Goal: Find specific page/section: Find specific page/section

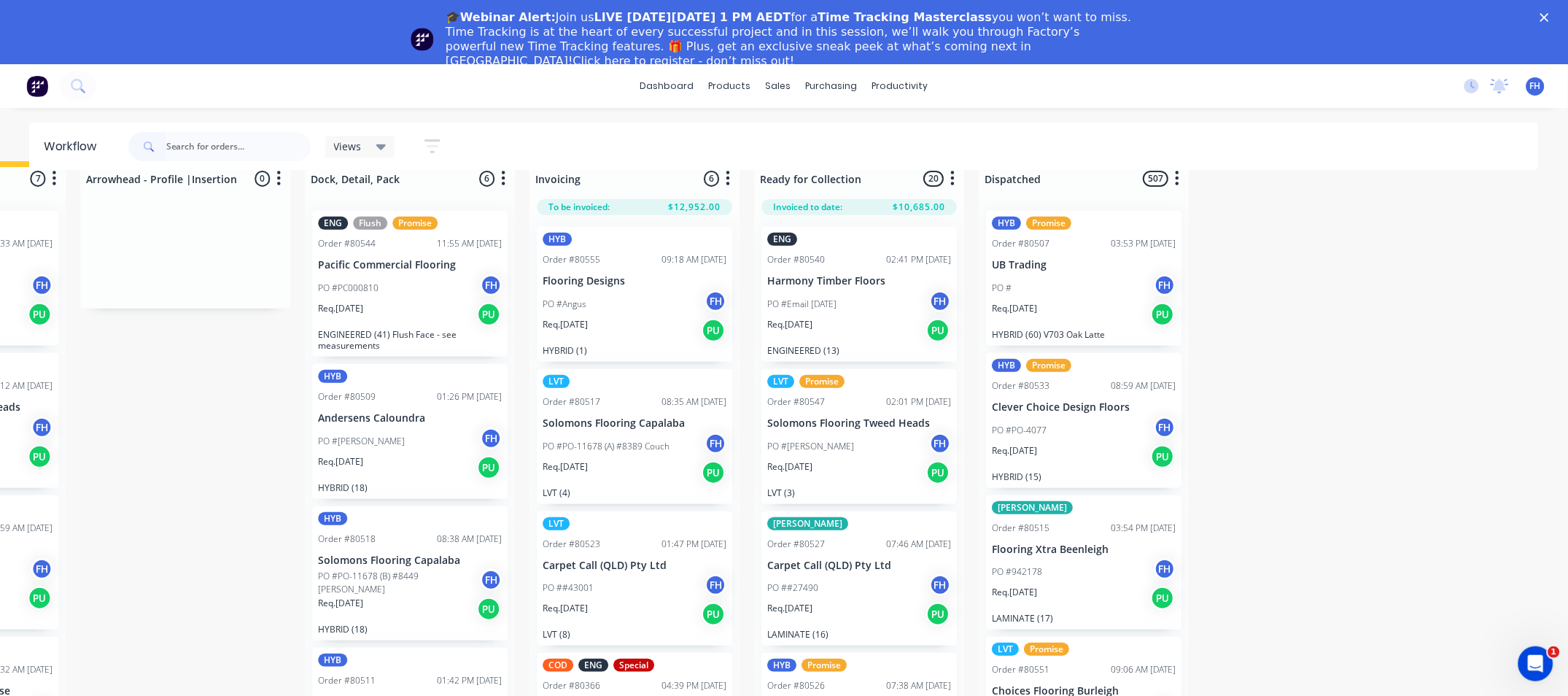
scroll to position [334, 0]
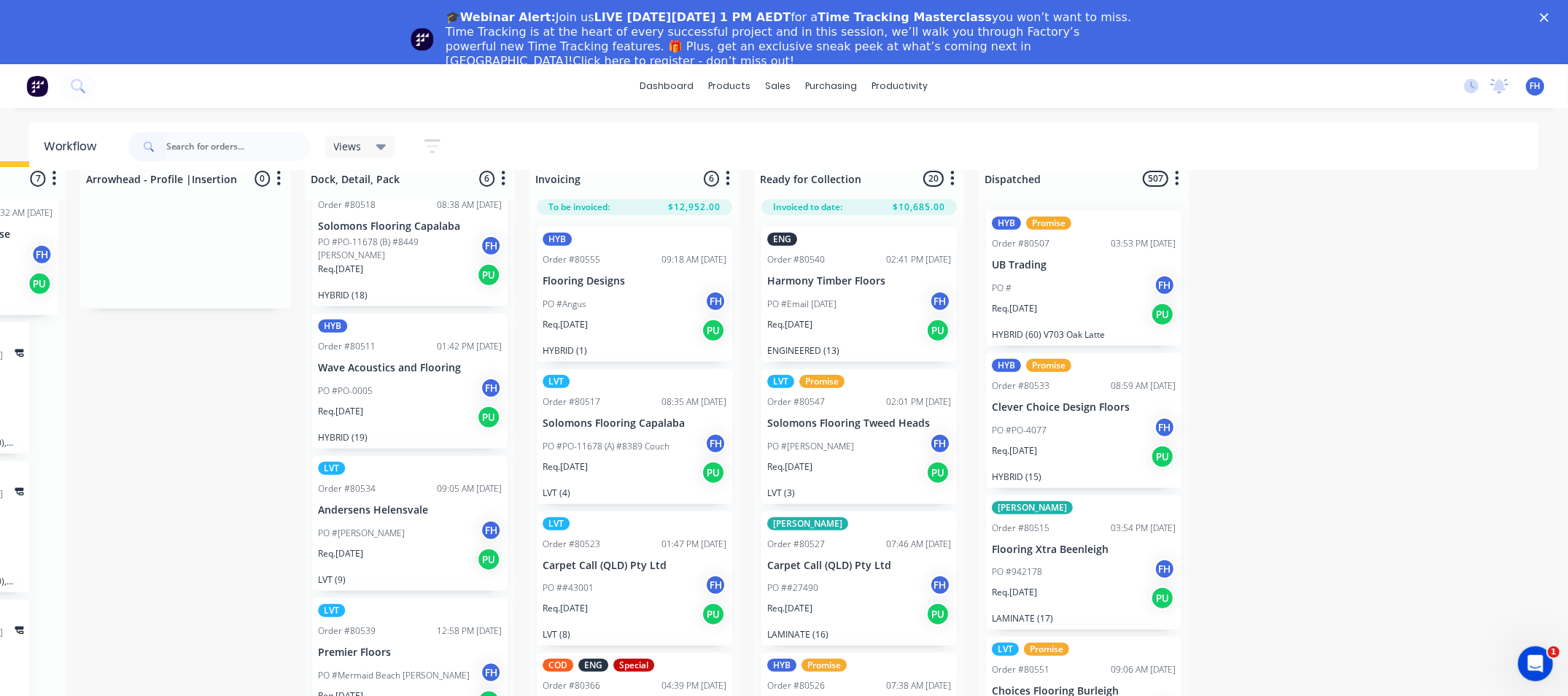
click at [448, 383] on div "PO #PO-0005 FH" at bounding box center [409, 391] width 183 height 28
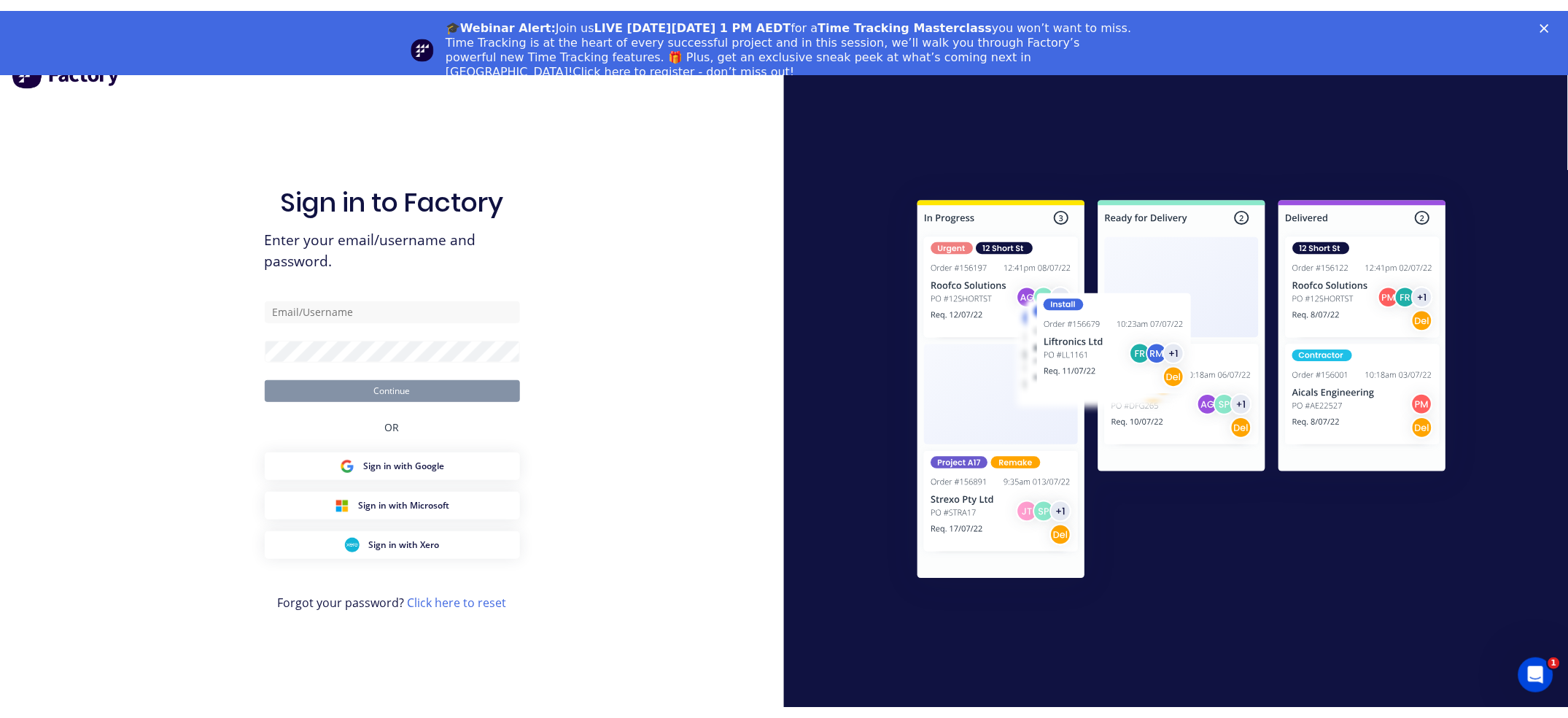
scroll to position [27, 0]
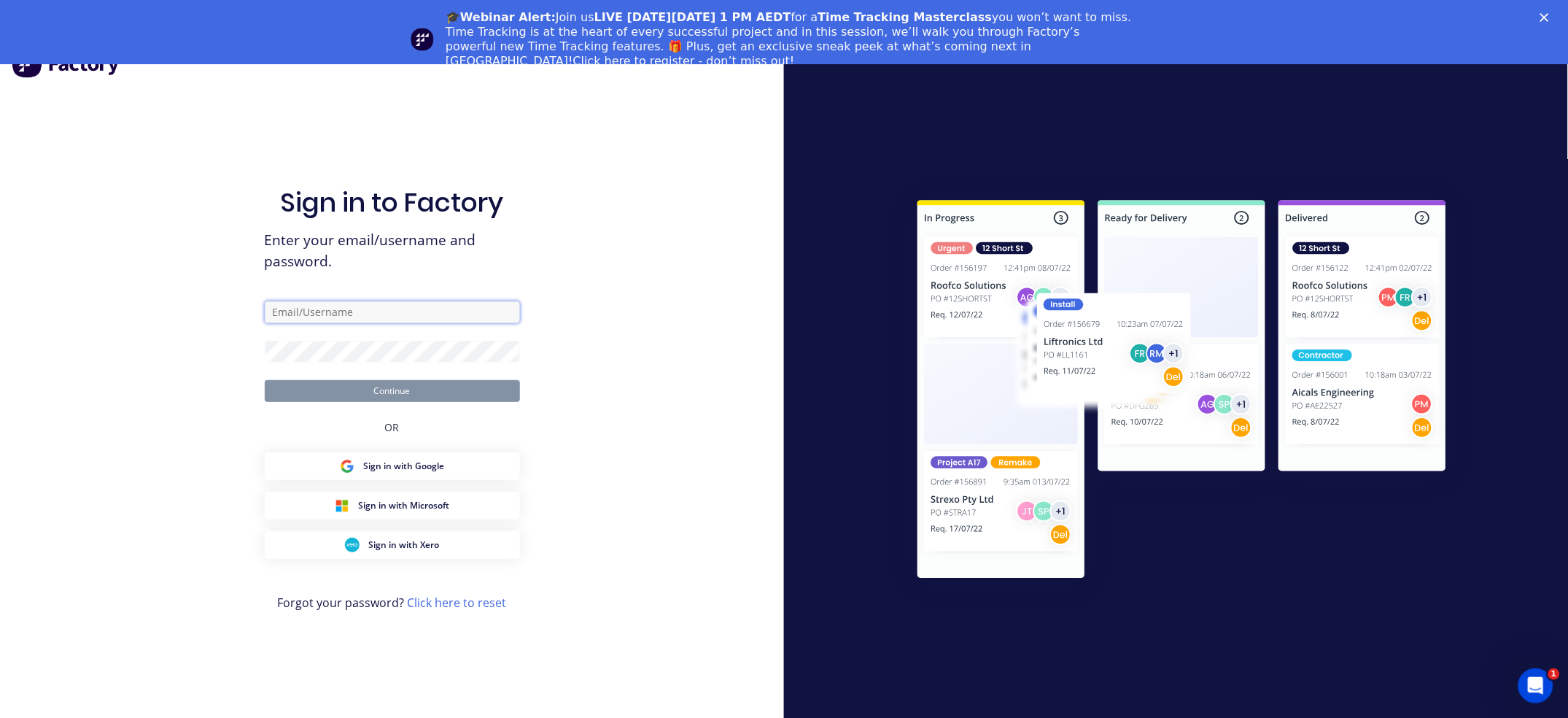
type input "[EMAIL_ADDRESS][DOMAIN_NAME]"
click at [398, 395] on button "Continue" at bounding box center [392, 391] width 255 height 22
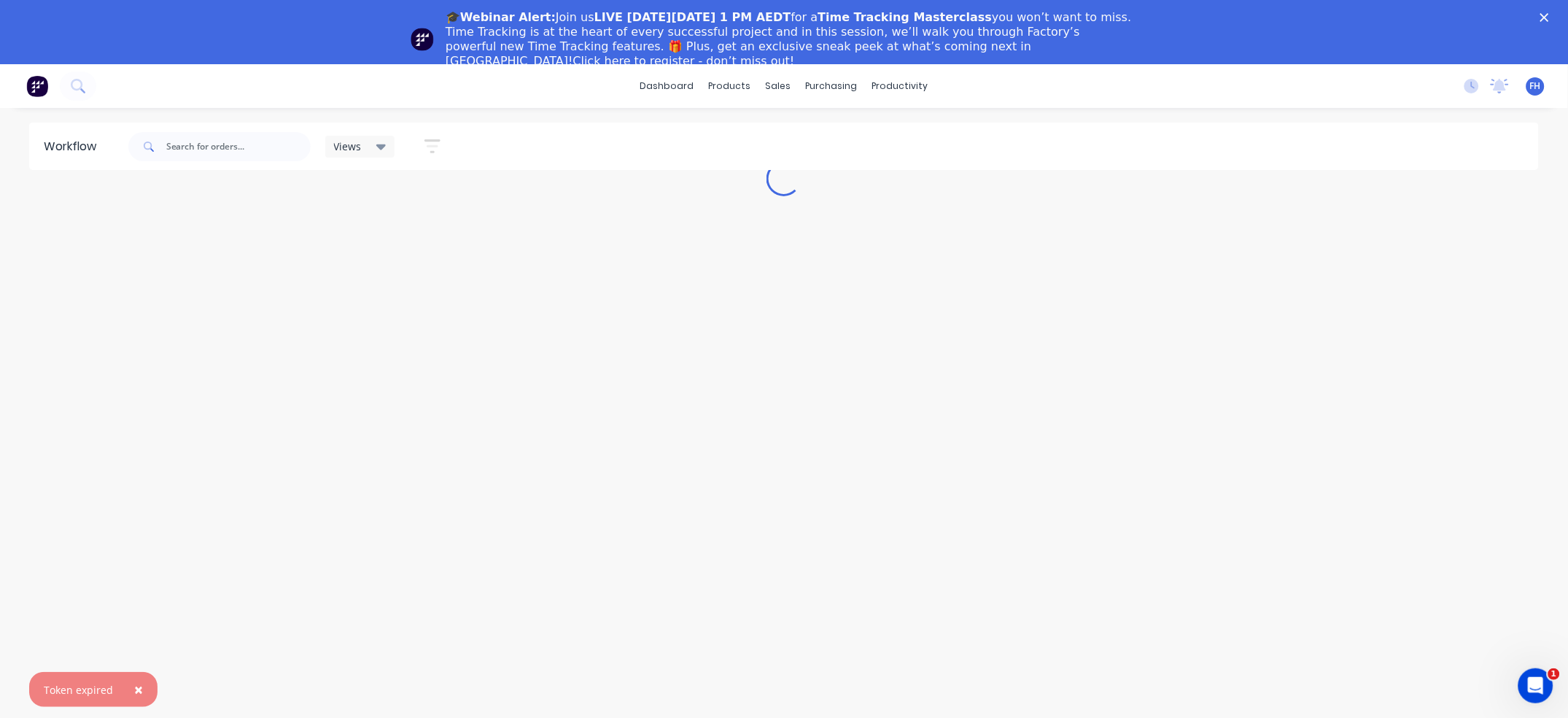
click at [1548, 15] on polygon "Close" at bounding box center [1544, 17] width 9 height 9
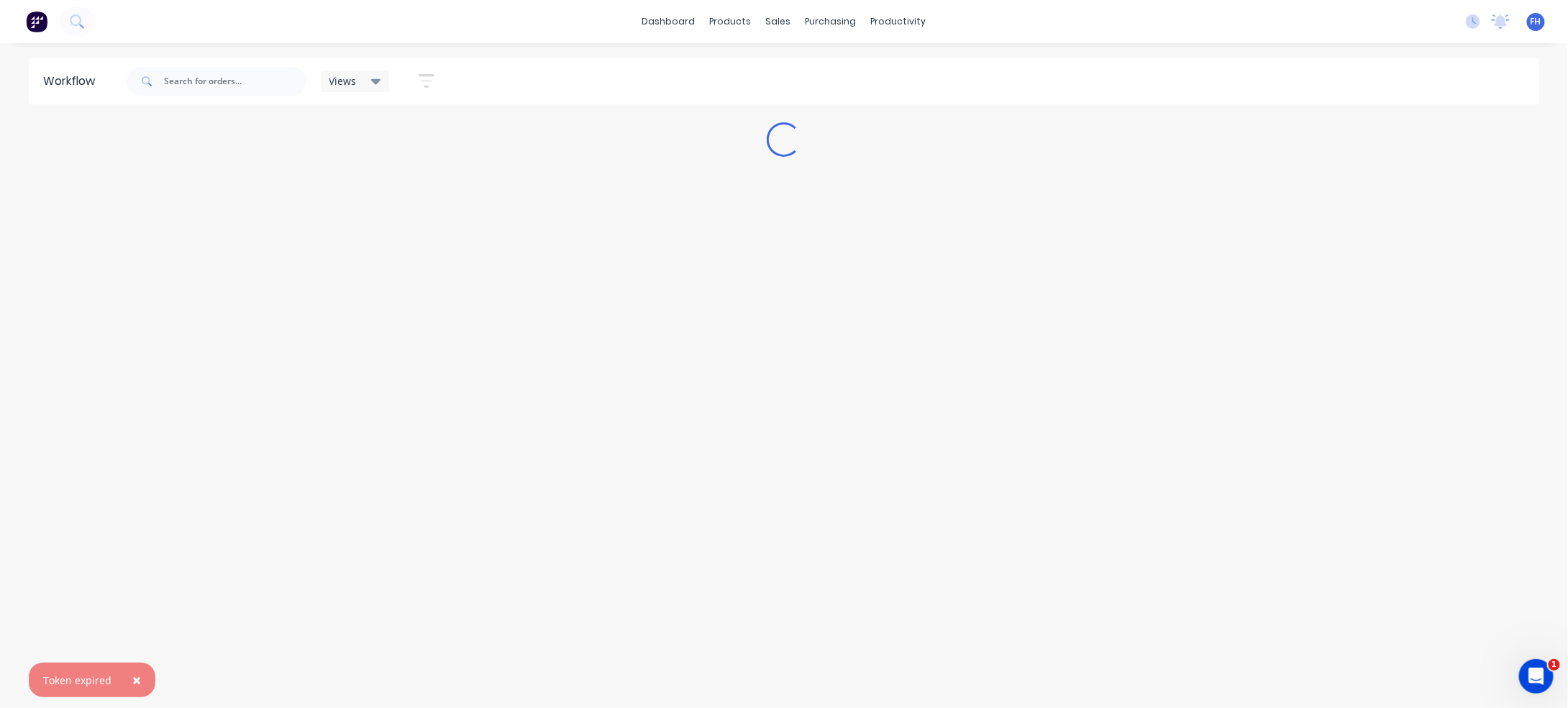
drag, startPoint x: 630, startPoint y: 388, endPoint x: 340, endPoint y: 601, distance: 359.8
drag, startPoint x: 340, startPoint y: 601, endPoint x: 210, endPoint y: 608, distance: 130.2
drag, startPoint x: 210, startPoint y: 608, endPoint x: 1345, endPoint y: 450, distance: 1145.9
click at [1345, 450] on div "Workflow Views Save new view None (Default) edit Engineered edit Hybrid/LVT edi…" at bounding box center [784, 369] width 1568 height 622
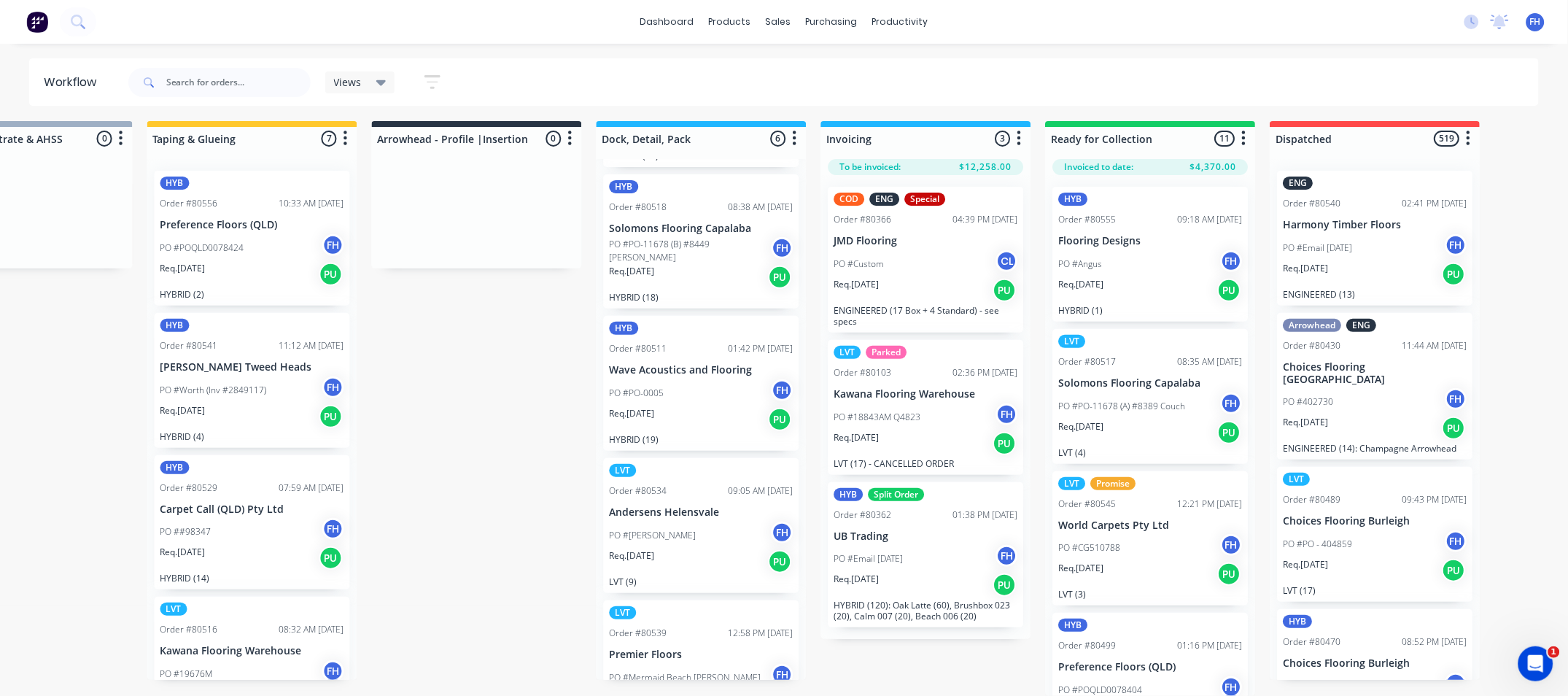
scroll to position [21, 782]
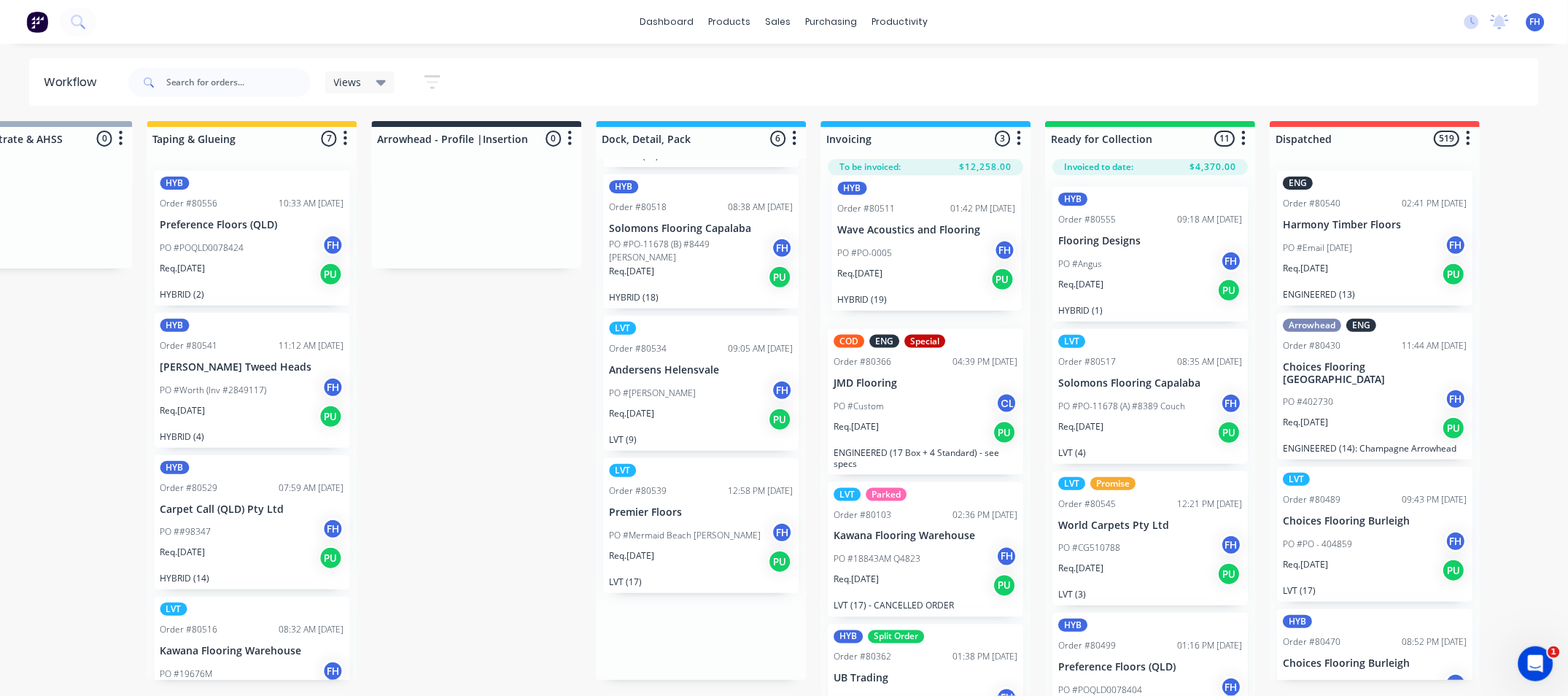
drag, startPoint x: 624, startPoint y: 366, endPoint x: 852, endPoint y: 233, distance: 264.0
click at [852, 233] on div "Submitted 29 Summaries Total order value Invoiced to date To be invoiced HYB Or…" at bounding box center [528, 408] width 2643 height 575
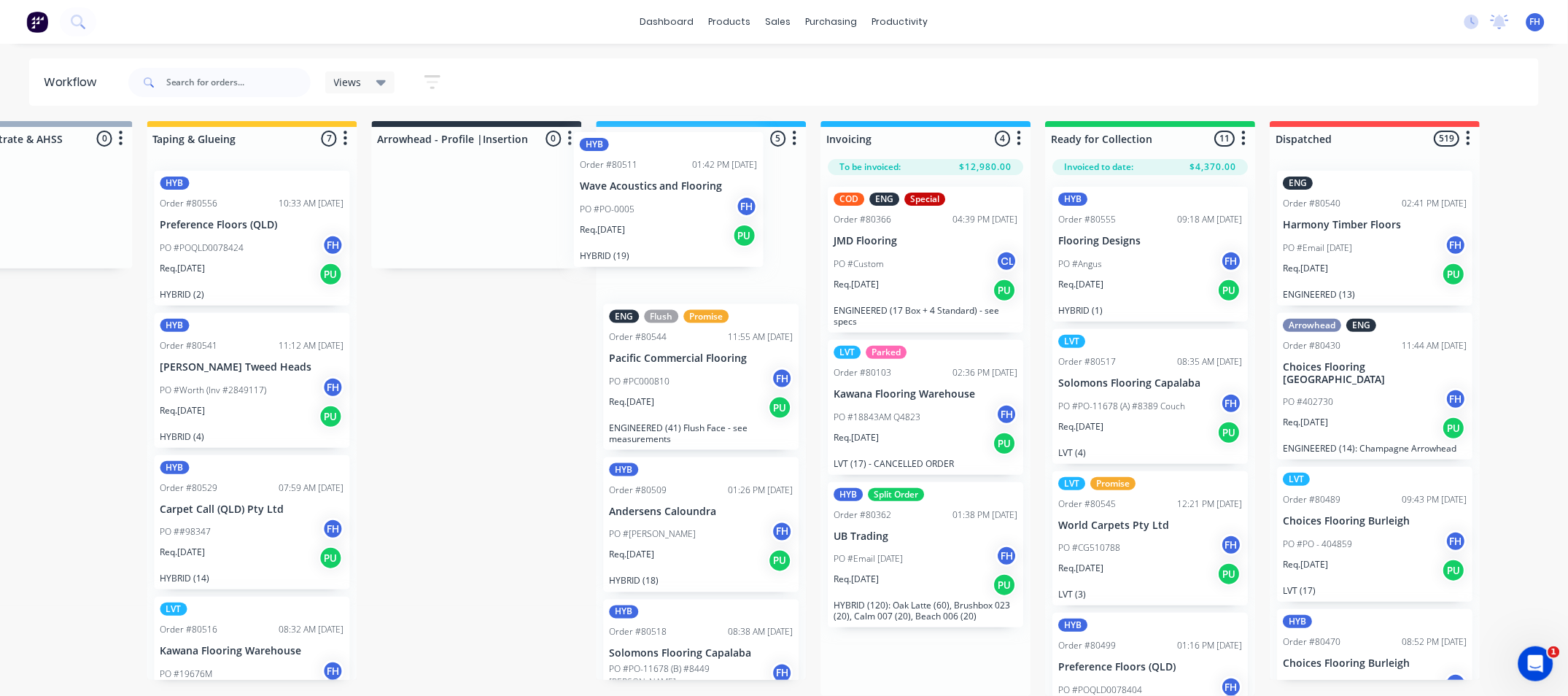
scroll to position [0, 0]
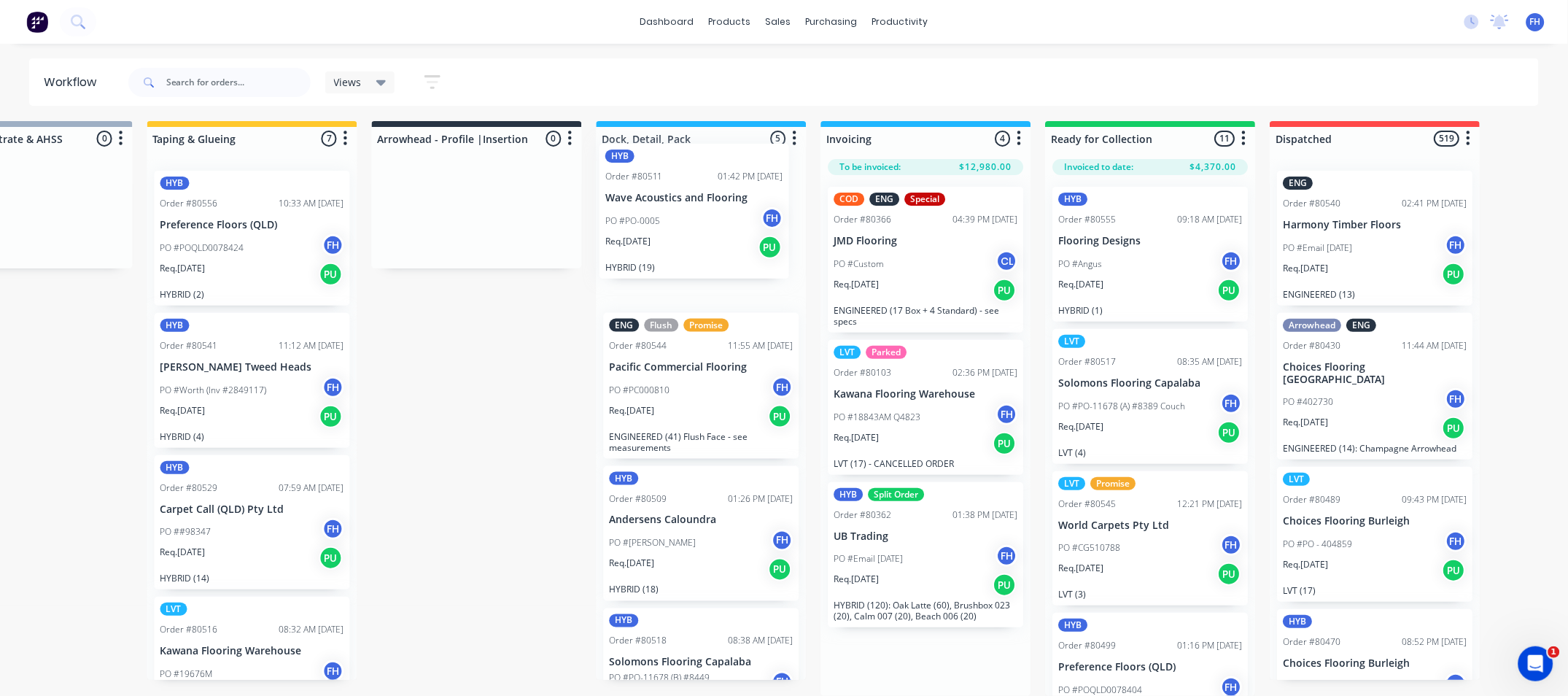
drag, startPoint x: 867, startPoint y: 221, endPoint x: 638, endPoint y: 213, distance: 229.1
click at [638, 213] on div "Submitted 29 Summaries Total order value Invoiced to date To be invoiced HYB Or…" at bounding box center [528, 408] width 2643 height 575
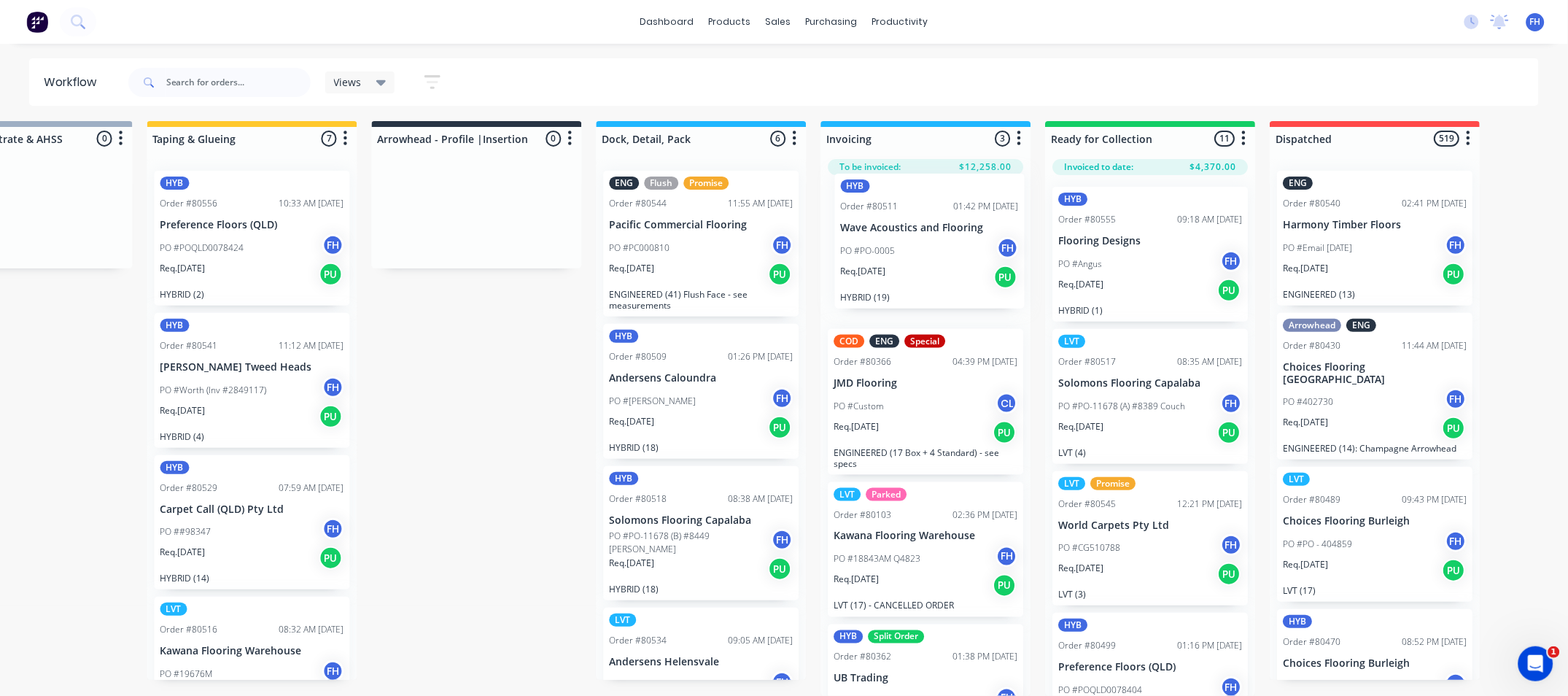
drag, startPoint x: 677, startPoint y: 233, endPoint x: 914, endPoint y: 255, distance: 238.0
click at [914, 255] on div "Submitted 29 Summaries Total order value Invoiced to date To be invoiced HYB Or…" at bounding box center [528, 408] width 2643 height 575
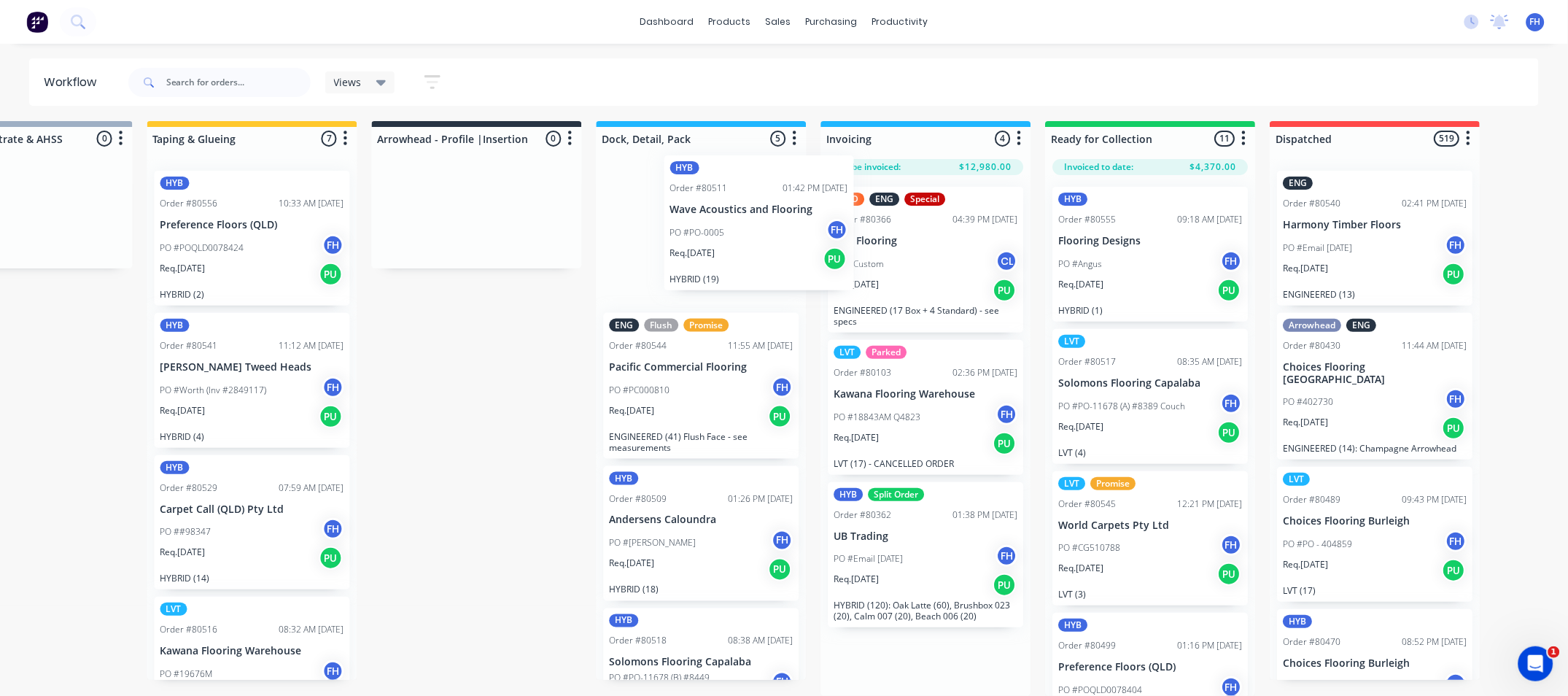
drag, startPoint x: 914, startPoint y: 255, endPoint x: 735, endPoint y: 239, distance: 179.7
click at [735, 239] on div "Submitted 29 Summaries Total order value Invoiced to date To be invoiced HYB Or…" at bounding box center [528, 408] width 2643 height 575
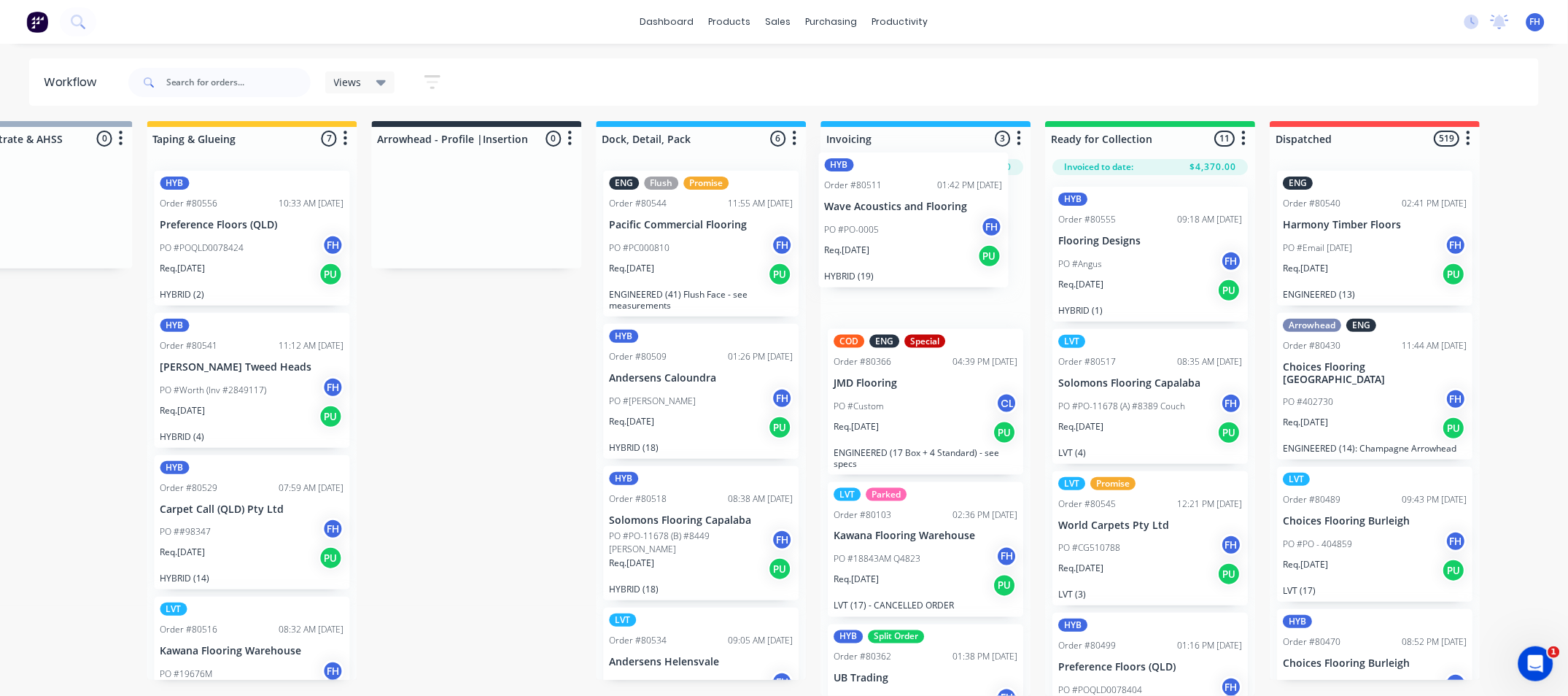
drag, startPoint x: 726, startPoint y: 237, endPoint x: 951, endPoint y: 240, distance: 225.0
click at [951, 240] on div "Submitted 29 Summaries Total order value Invoiced to date To be invoiced HYB Or…" at bounding box center [528, 408] width 2643 height 575
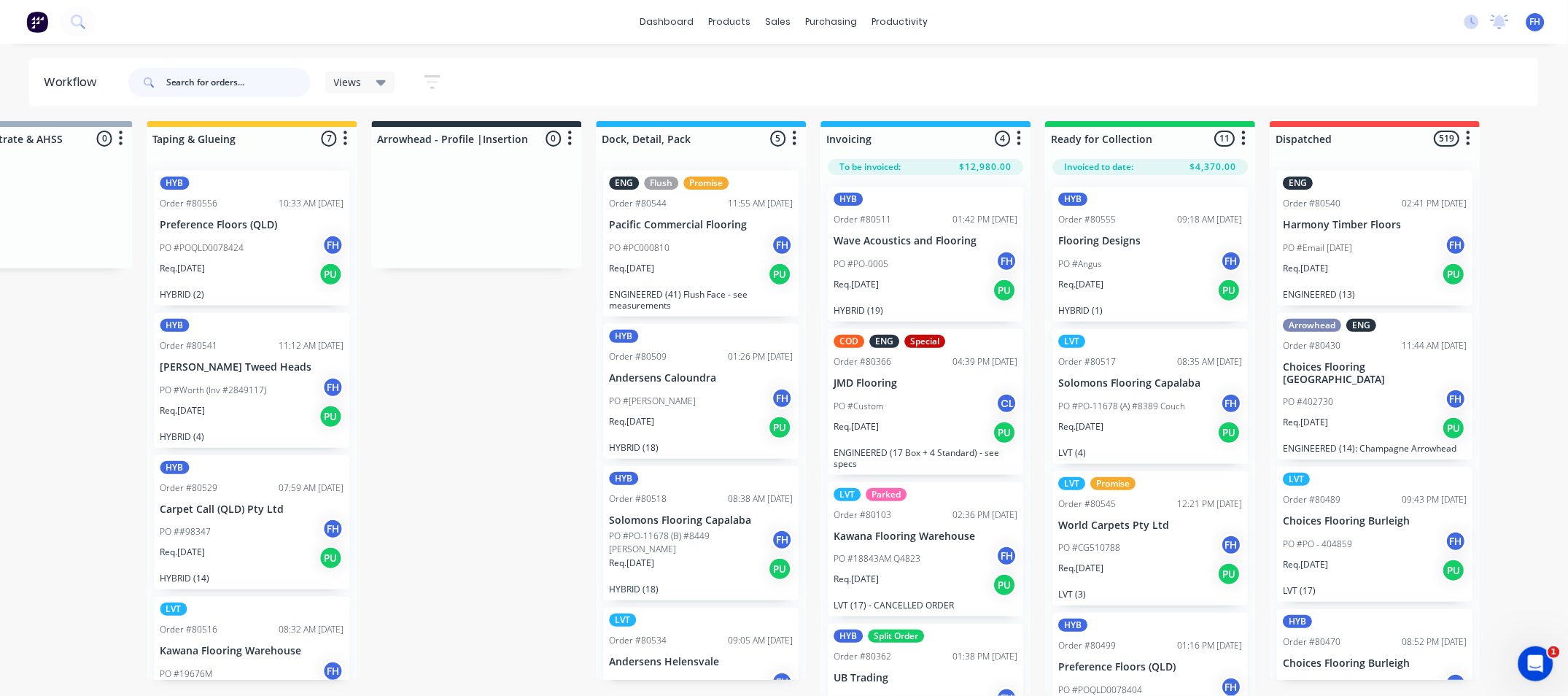
click at [243, 86] on input "text" at bounding box center [239, 81] width 145 height 29
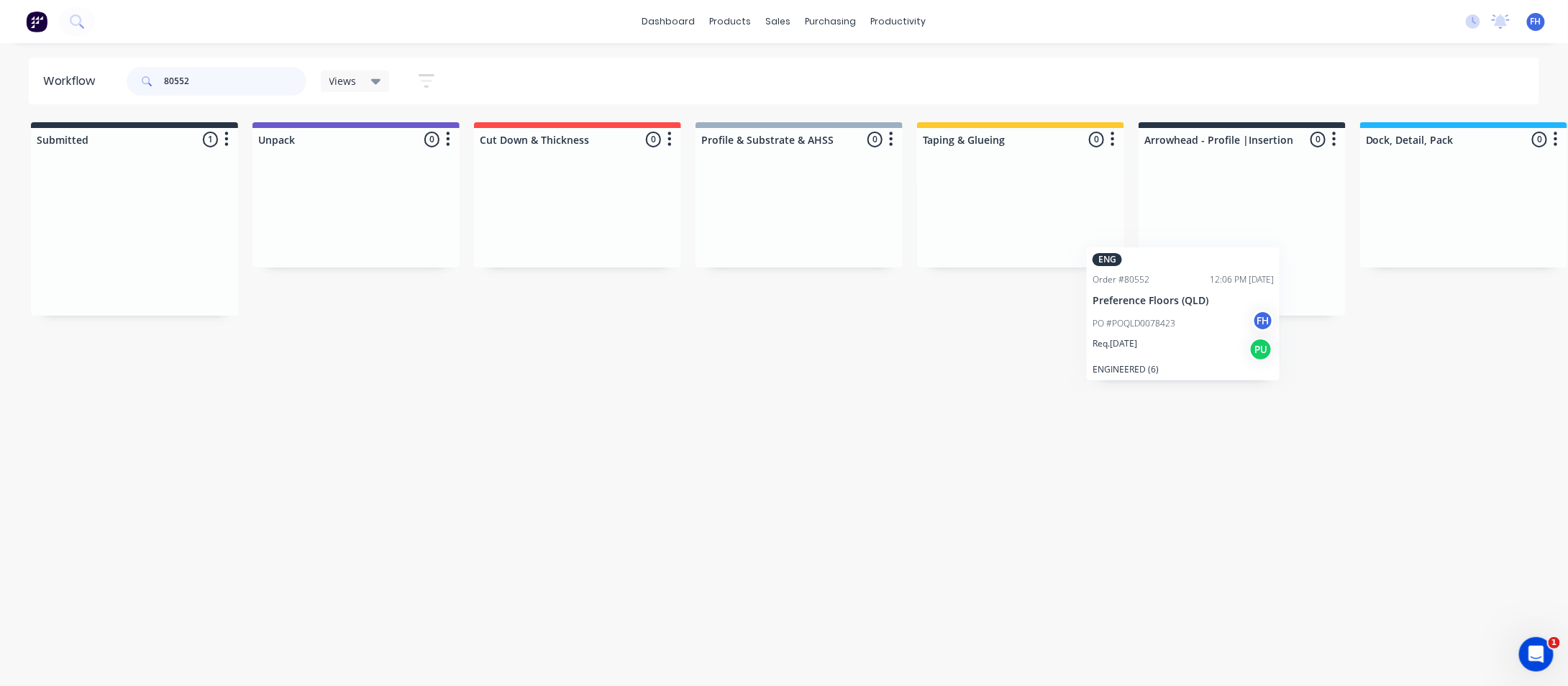
scroll to position [0, 4]
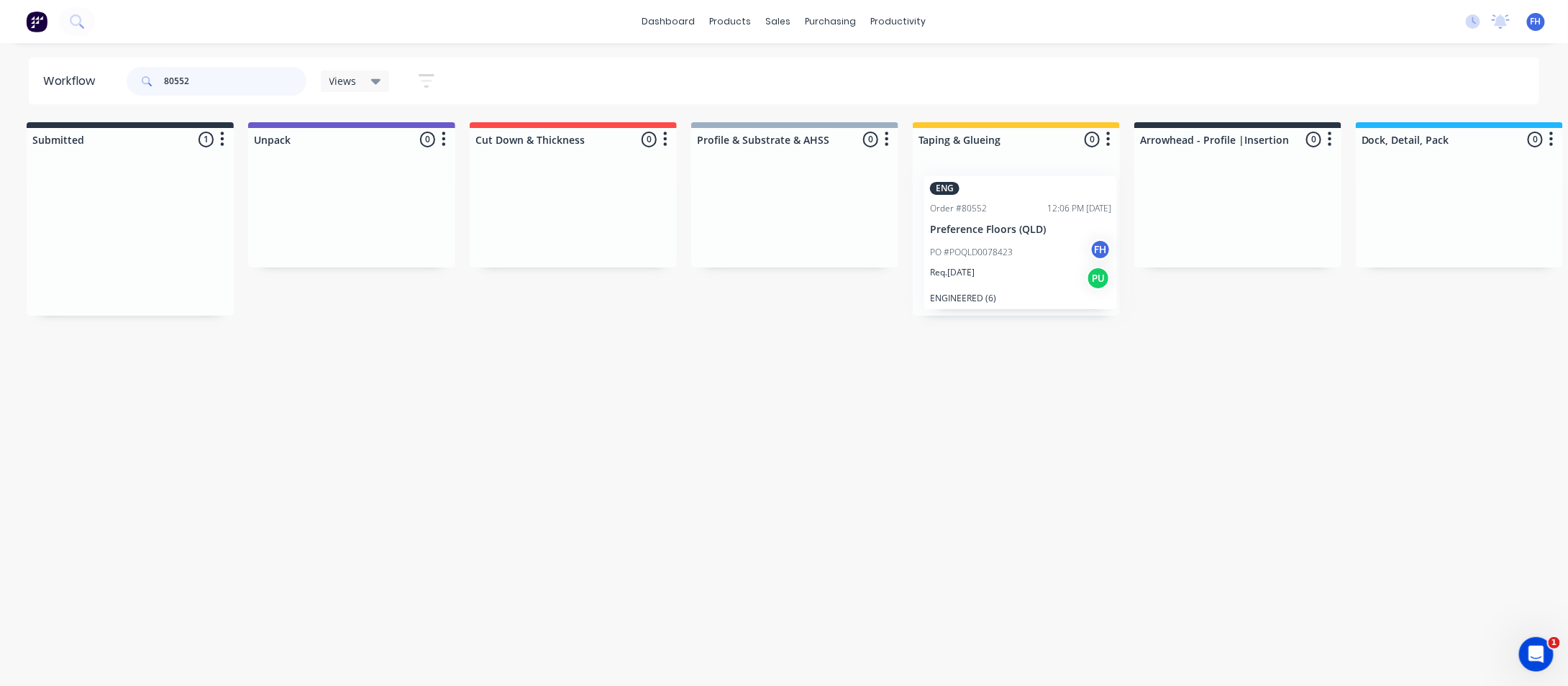
drag, startPoint x: 91, startPoint y: 251, endPoint x: 996, endPoint y: 271, distance: 905.2
click at [996, 271] on div "Submitted 1 Summaries Total order value Invoiced to date To be invoiced ENG Ord…" at bounding box center [1288, 219] width 2607 height 193
drag, startPoint x: 210, startPoint y: 87, endPoint x: 183, endPoint y: 87, distance: 27.0
click at [183, 87] on input "80552" at bounding box center [236, 80] width 143 height 28
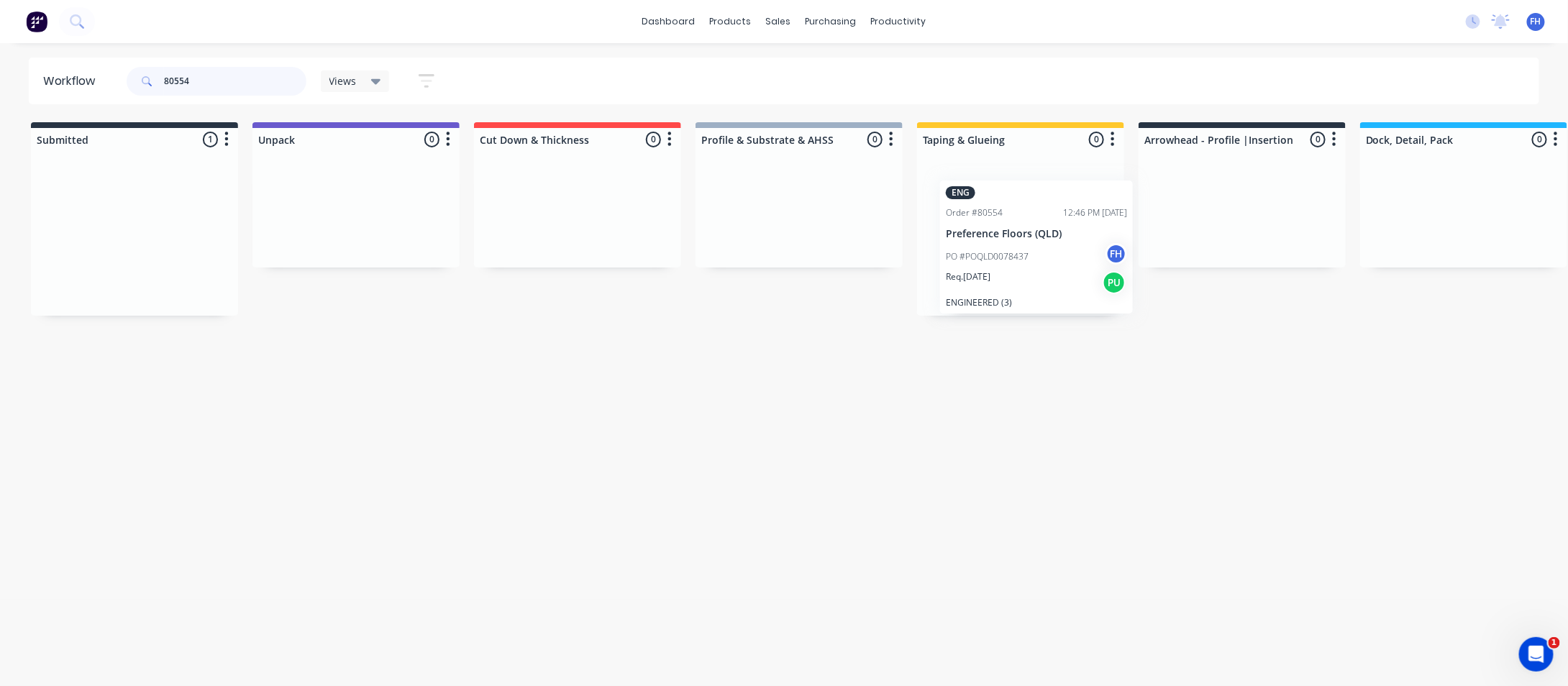
drag, startPoint x: 97, startPoint y: 243, endPoint x: 1003, endPoint y: 254, distance: 906.1
click at [1003, 254] on div "Submitted 1 Summaries Total order value Invoiced to date To be invoiced ENG Ord…" at bounding box center [1292, 219] width 2607 height 193
drag, startPoint x: 210, startPoint y: 85, endPoint x: 177, endPoint y: 91, distance: 33.5
click at [177, 91] on input "80554" at bounding box center [236, 80] width 143 height 28
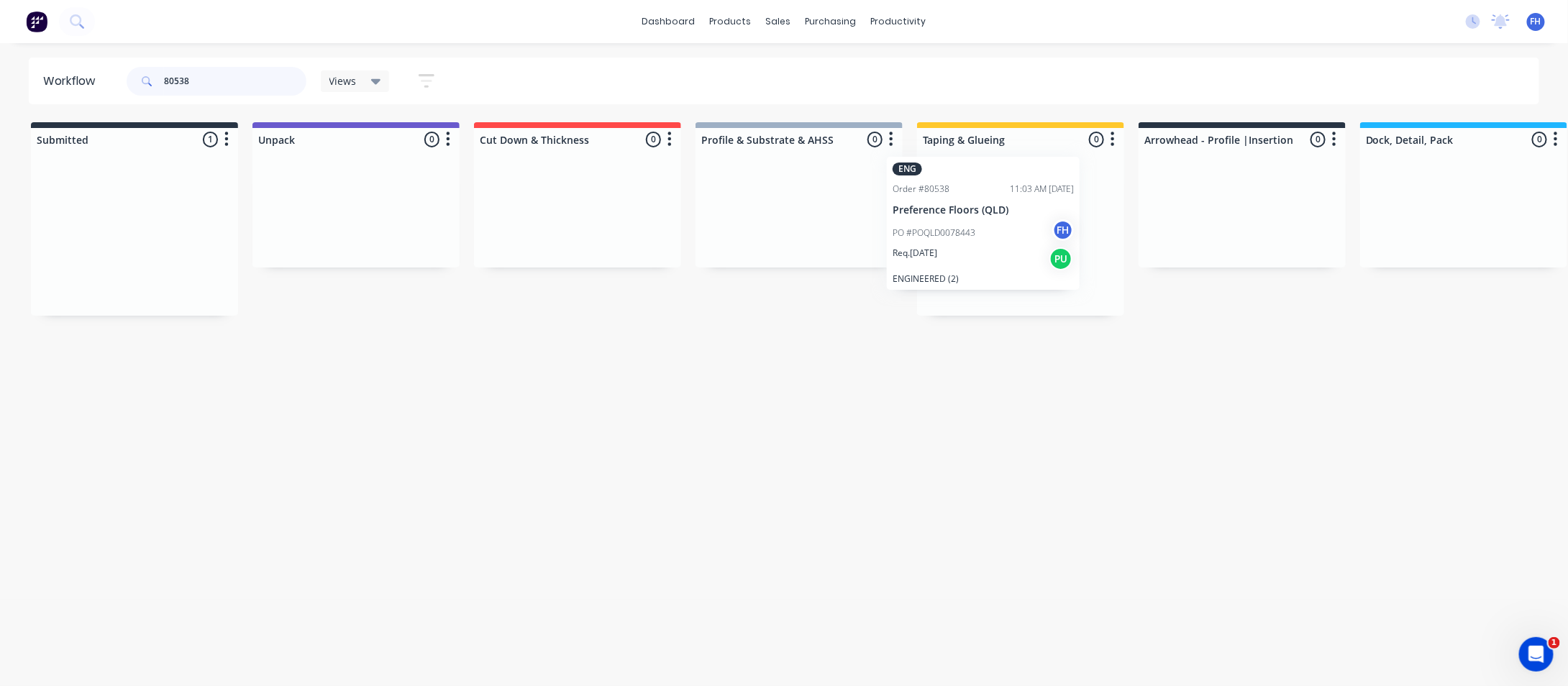
drag, startPoint x: 152, startPoint y: 235, endPoint x: 1029, endPoint y: 225, distance: 877.1
click at [1029, 225] on div "Submitted 1 Summaries Total order value Invoiced to date To be invoiced ENG Ord…" at bounding box center [1292, 219] width 2607 height 193
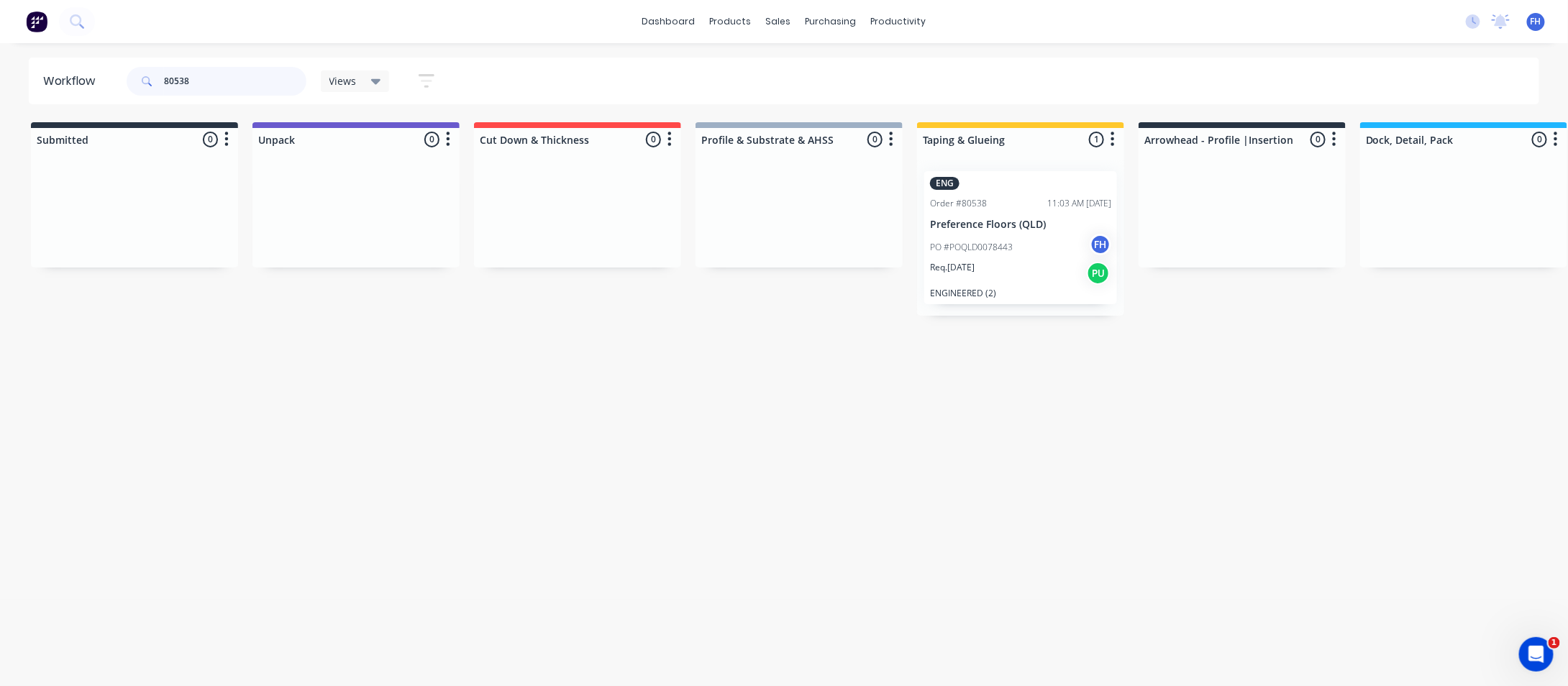
drag, startPoint x: 201, startPoint y: 78, endPoint x: 181, endPoint y: 82, distance: 20.4
click at [181, 82] on input "80538" at bounding box center [236, 80] width 143 height 28
type input "80553"
drag, startPoint x: 105, startPoint y: 233, endPoint x: 1011, endPoint y: 242, distance: 906.0
click at [1011, 242] on div "Submitted 1 Summaries Total order value Invoiced to date To be invoiced ENG Ord…" at bounding box center [1292, 219] width 2607 height 193
